Goal: Task Accomplishment & Management: Use online tool/utility

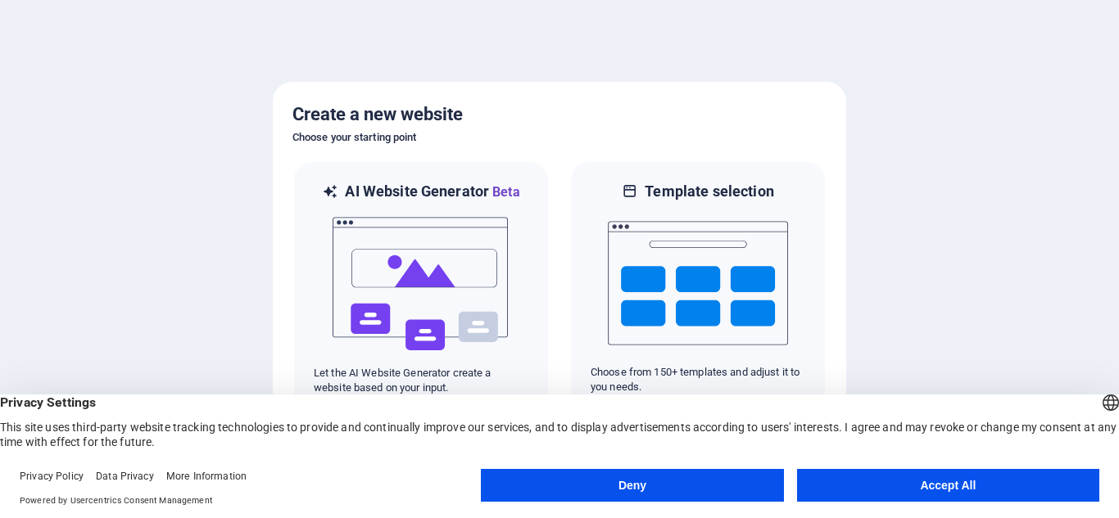
click at [887, 493] on button "Accept All" at bounding box center [948, 485] width 302 height 33
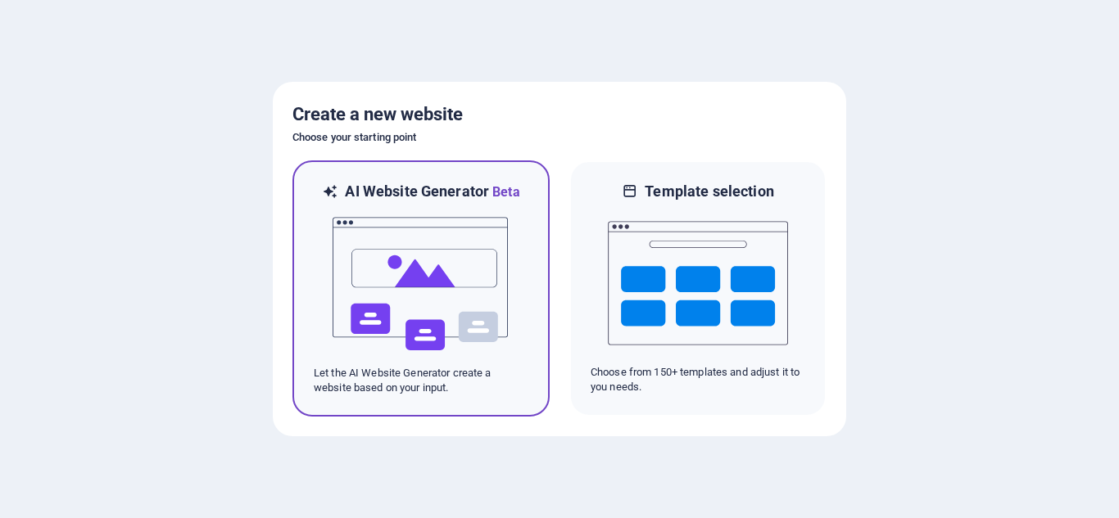
click at [393, 244] on img at bounding box center [421, 284] width 180 height 164
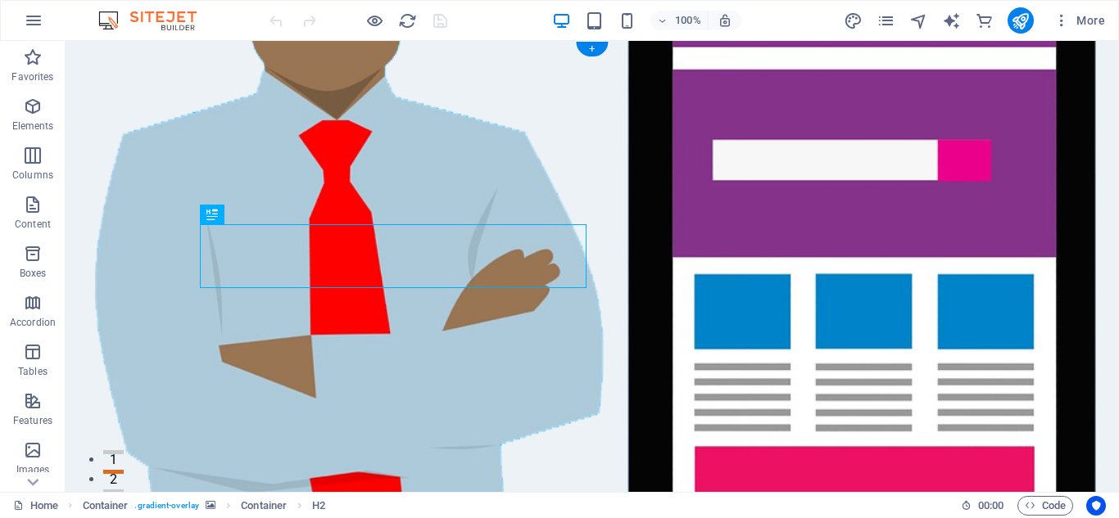
click at [826, 214] on figure at bounding box center [592, 279] width 1053 height 477
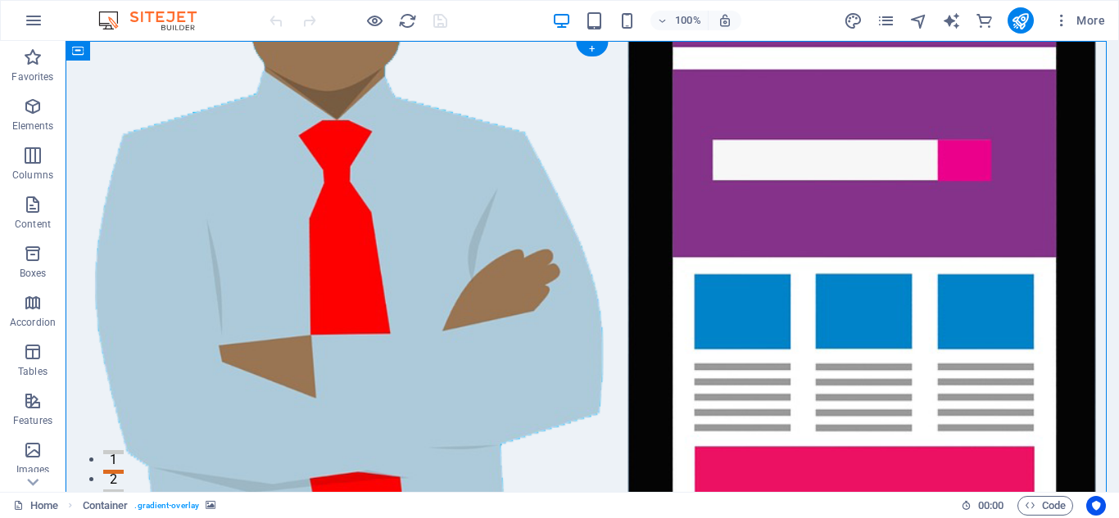
click at [826, 214] on figure at bounding box center [592, 279] width 1053 height 477
select select "header"
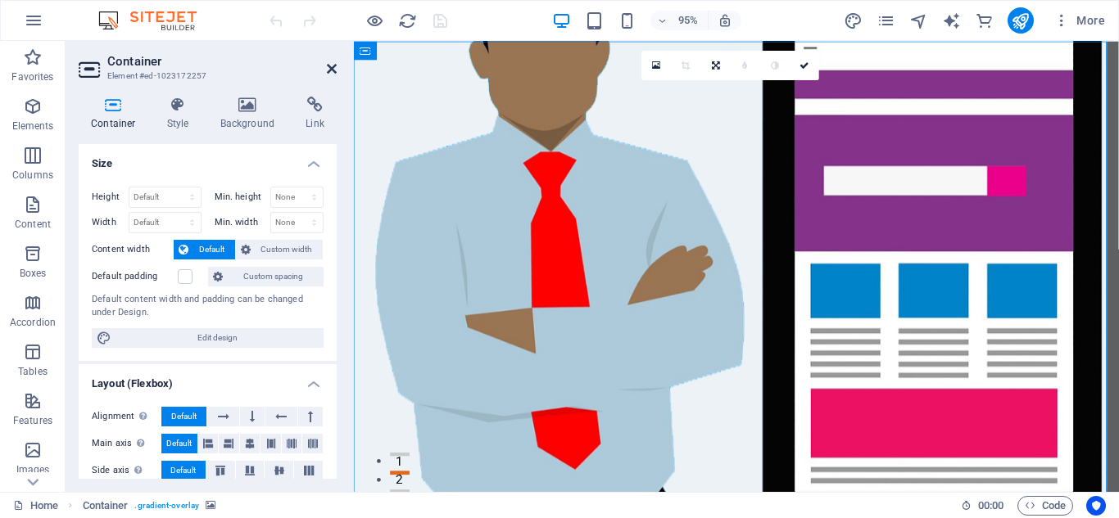
click at [333, 65] on icon at bounding box center [332, 68] width 10 height 13
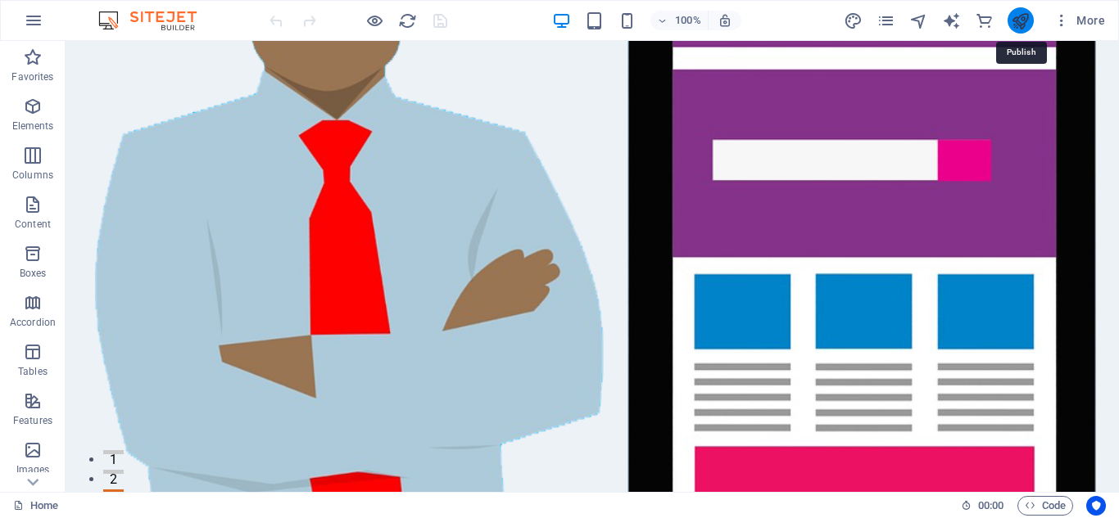
click at [1025, 24] on icon "publish" at bounding box center [1020, 20] width 19 height 19
